Goal: Information Seeking & Learning: Learn about a topic

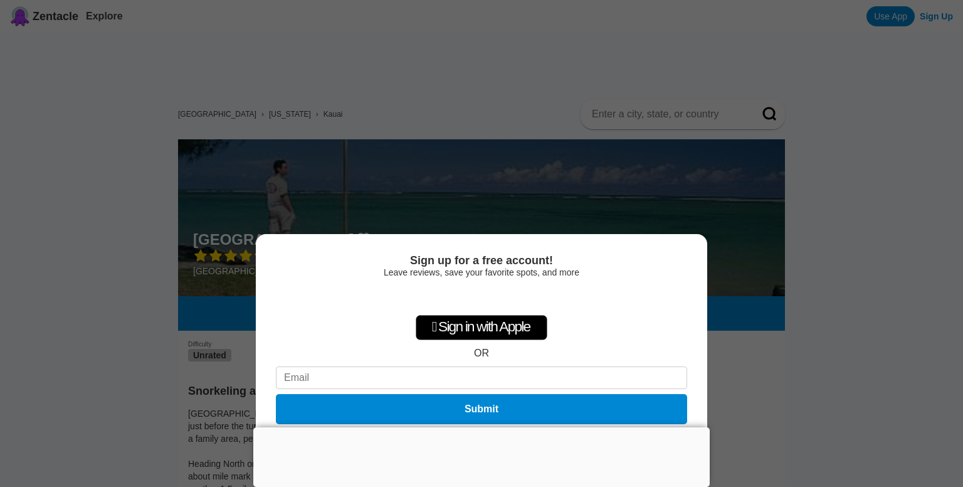
click at [411, 117] on div "Sign up for a free account! Leave reviews, save your favorite spots, and more …" at bounding box center [481, 243] width 963 height 487
click at [464, 144] on div "Sign up for a free account! Leave reviews, save your favorite spots, and more …" at bounding box center [481, 243] width 963 height 487
click at [475, 427] on div at bounding box center [481, 427] width 456 height 0
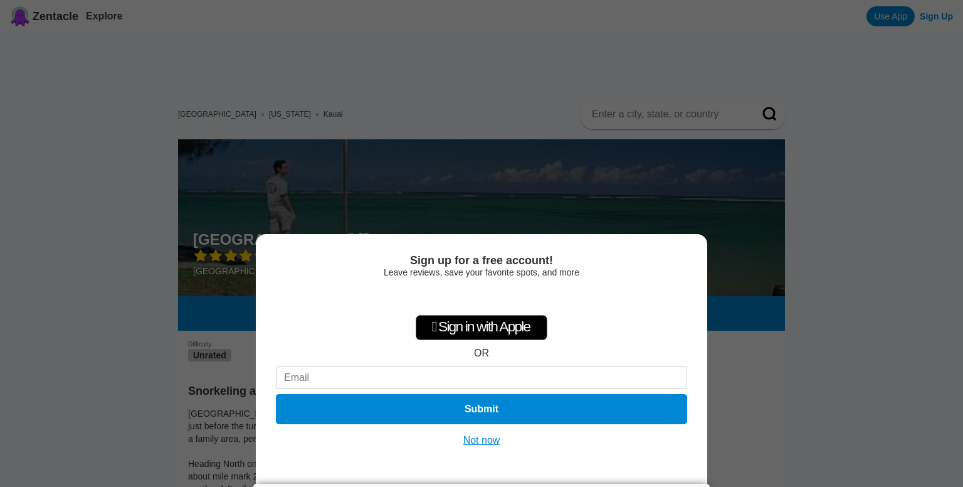
click at [482, 444] on button "Not now" at bounding box center [482, 440] width 45 height 13
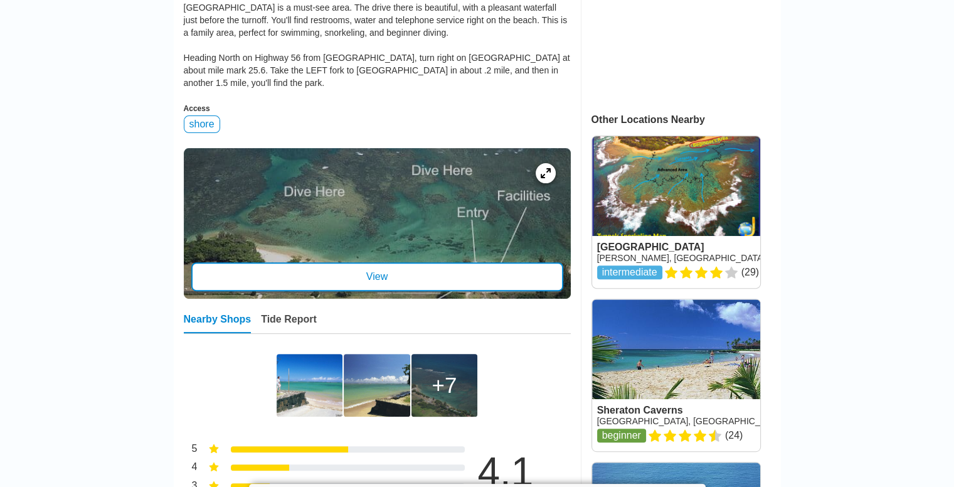
scroll to position [409, 0]
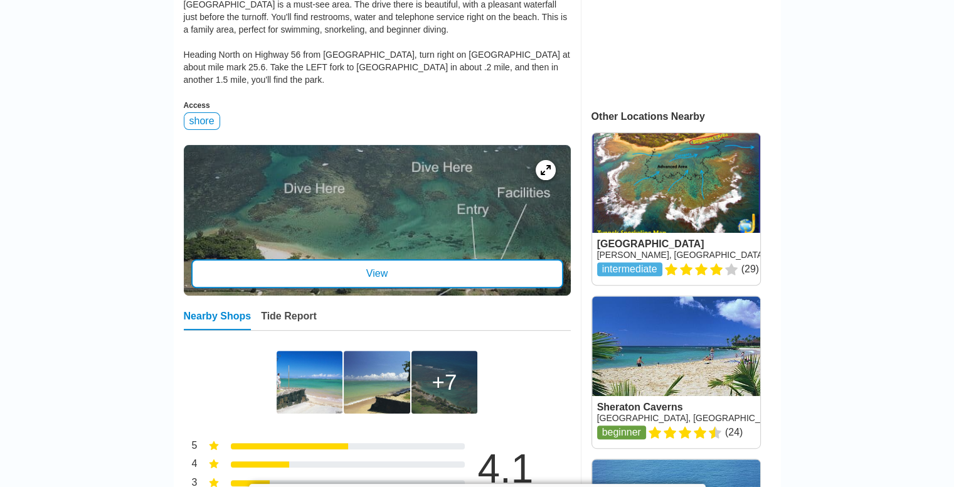
click at [414, 259] on div "View" at bounding box center [377, 273] width 372 height 29
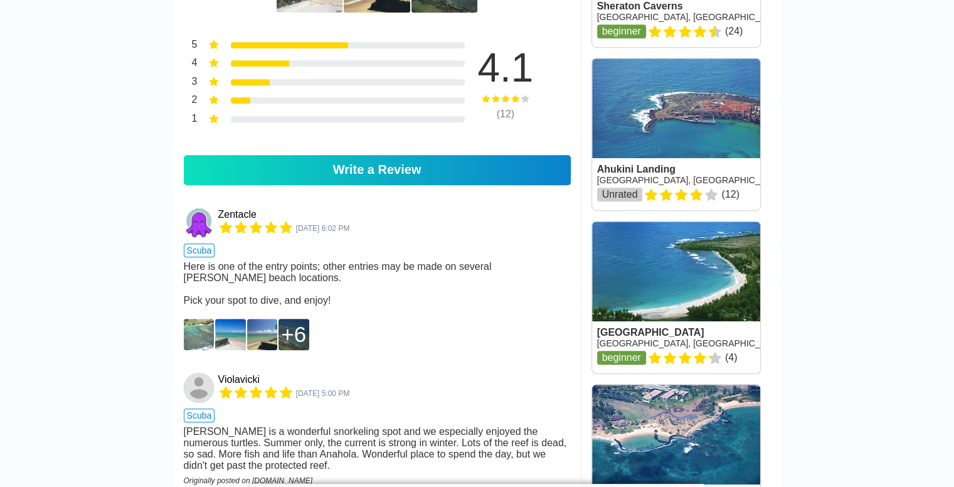
scroll to position [810, 0]
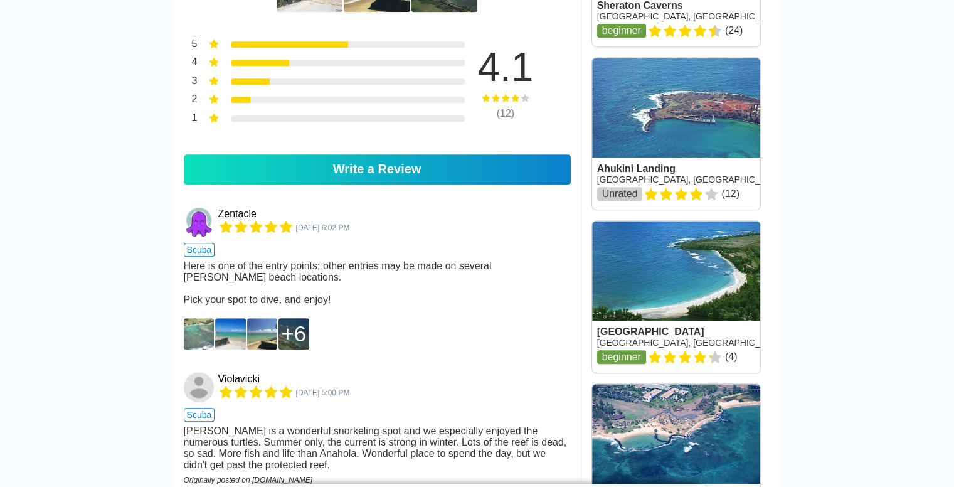
click at [199, 349] on img at bounding box center [199, 333] width 31 height 31
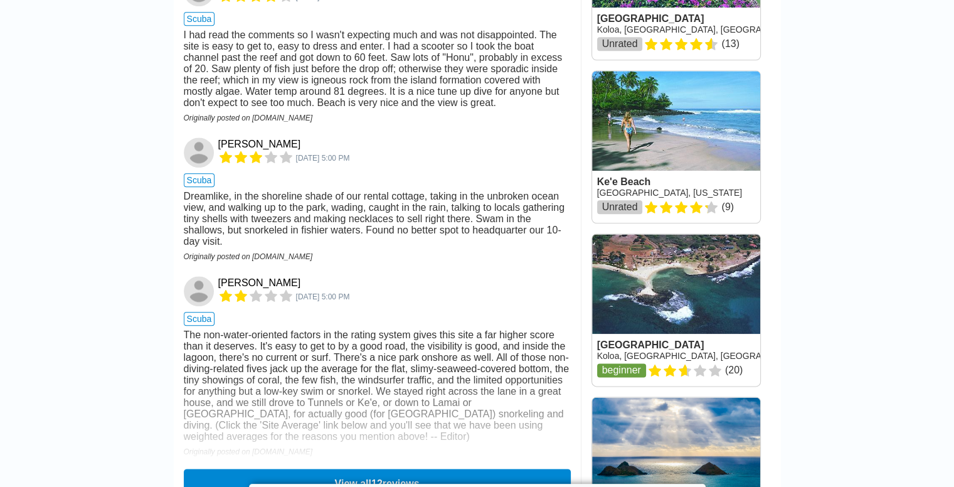
scroll to position [1457, 0]
